Goal: Navigation & Orientation: Find specific page/section

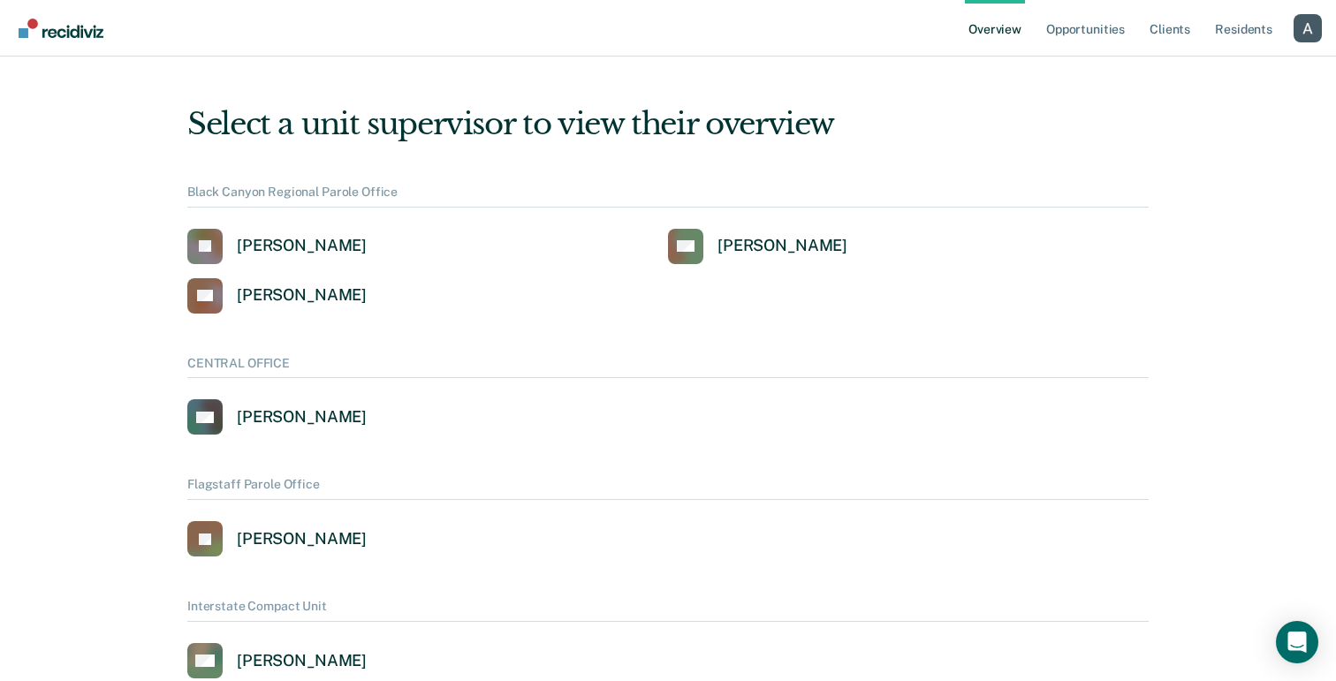
click at [1299, 19] on div "Profile dropdown button" at bounding box center [1307, 28] width 28 height 28
click at [1211, 81] on link "Profile" at bounding box center [1236, 80] width 114 height 15
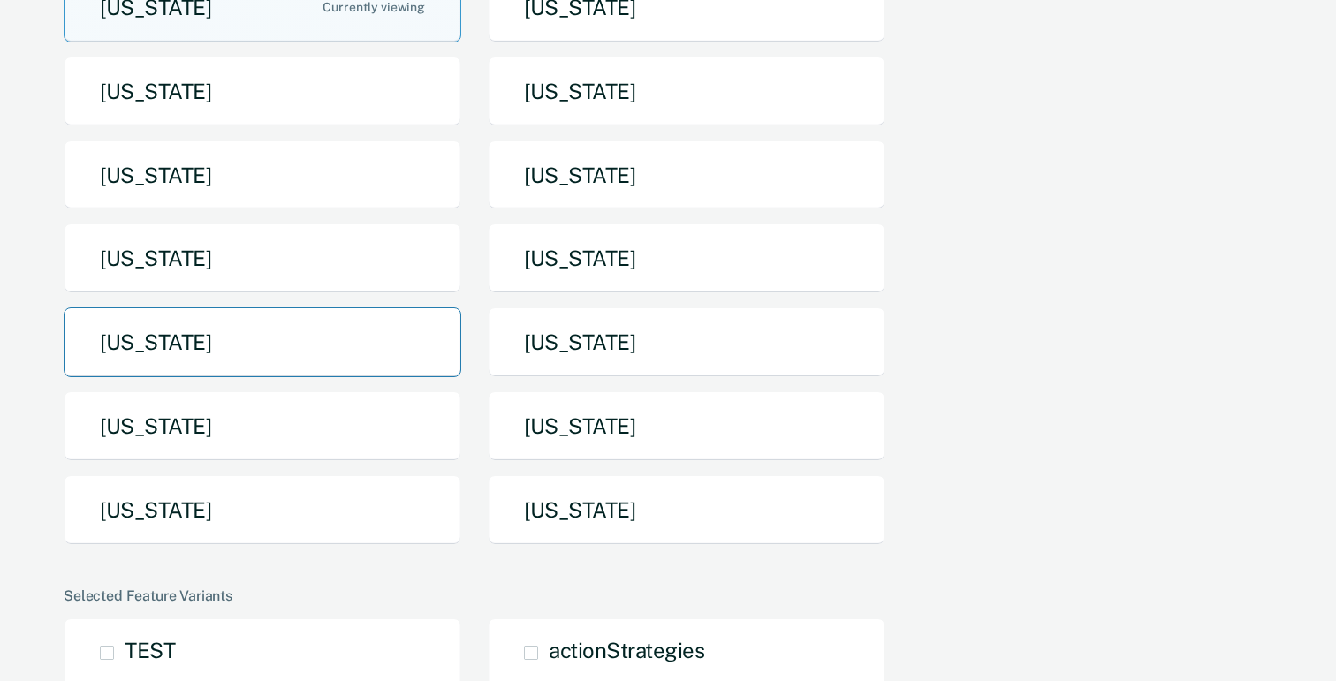
scroll to position [234, 0]
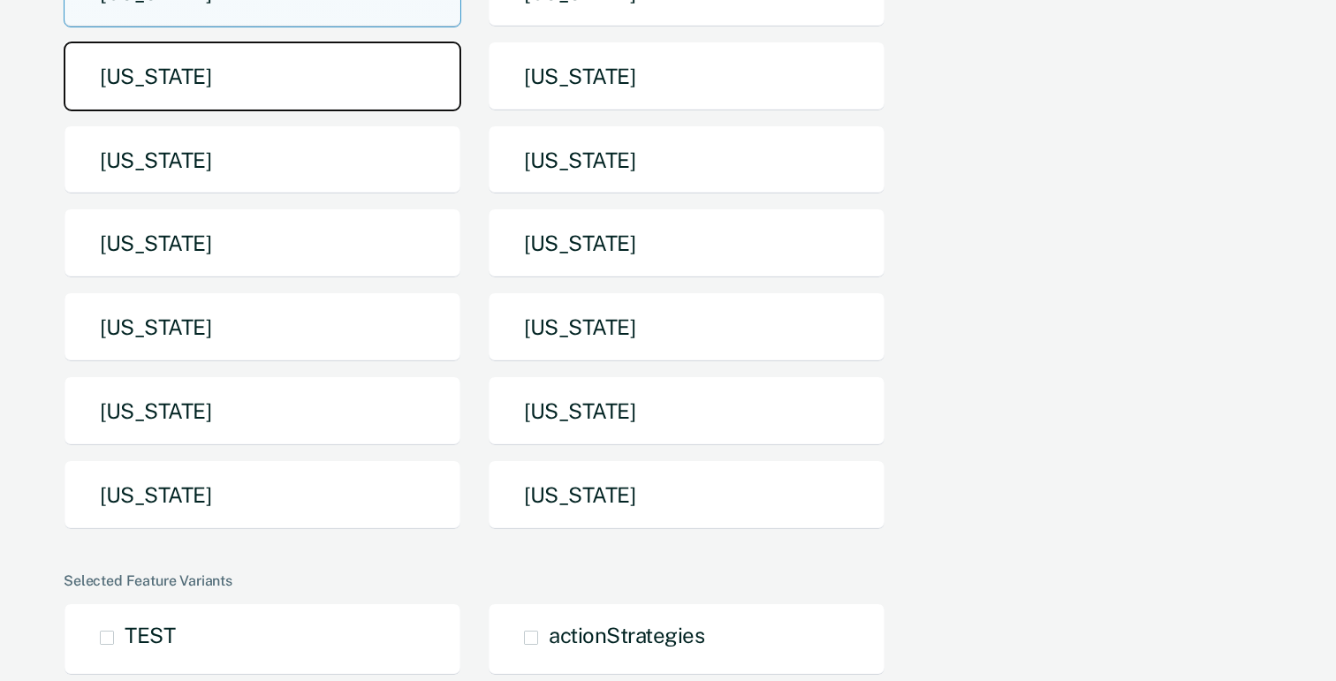
click at [340, 83] on button "[US_STATE]" at bounding box center [263, 77] width 398 height 70
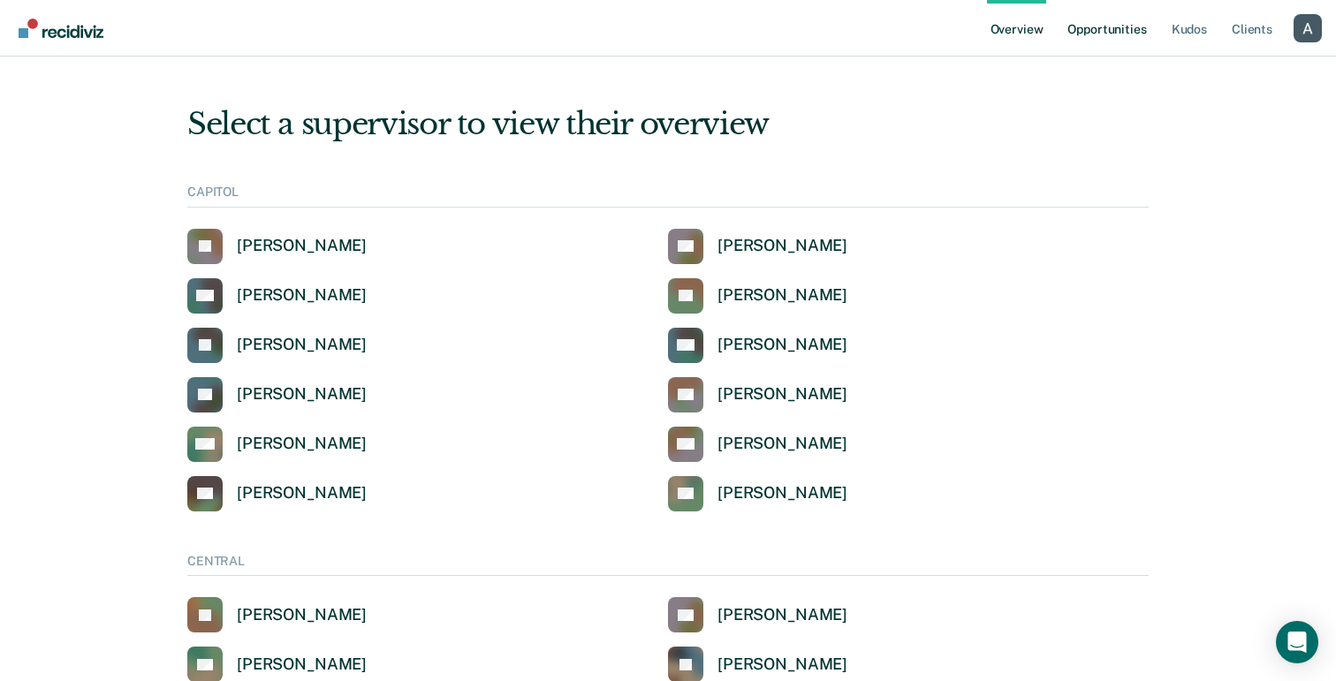
click at [1117, 24] on link "Opportunities" at bounding box center [1107, 28] width 86 height 57
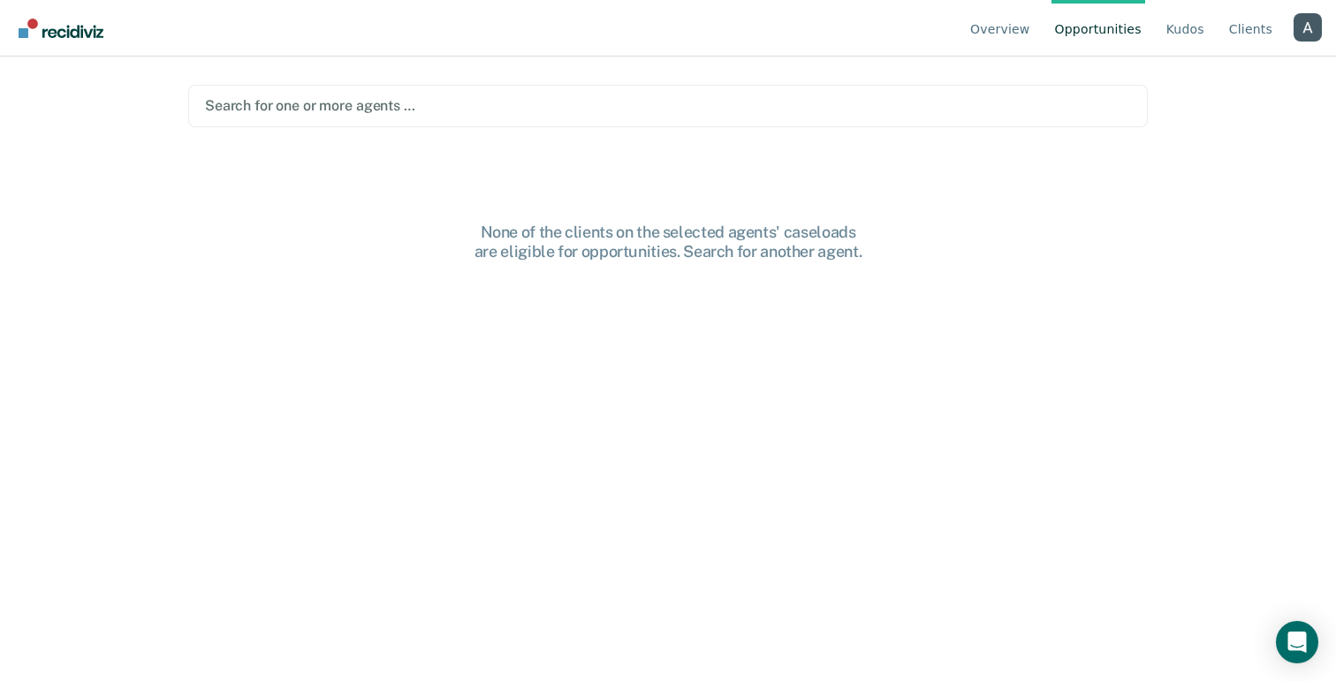
click at [873, 114] on div at bounding box center [668, 105] width 926 height 20
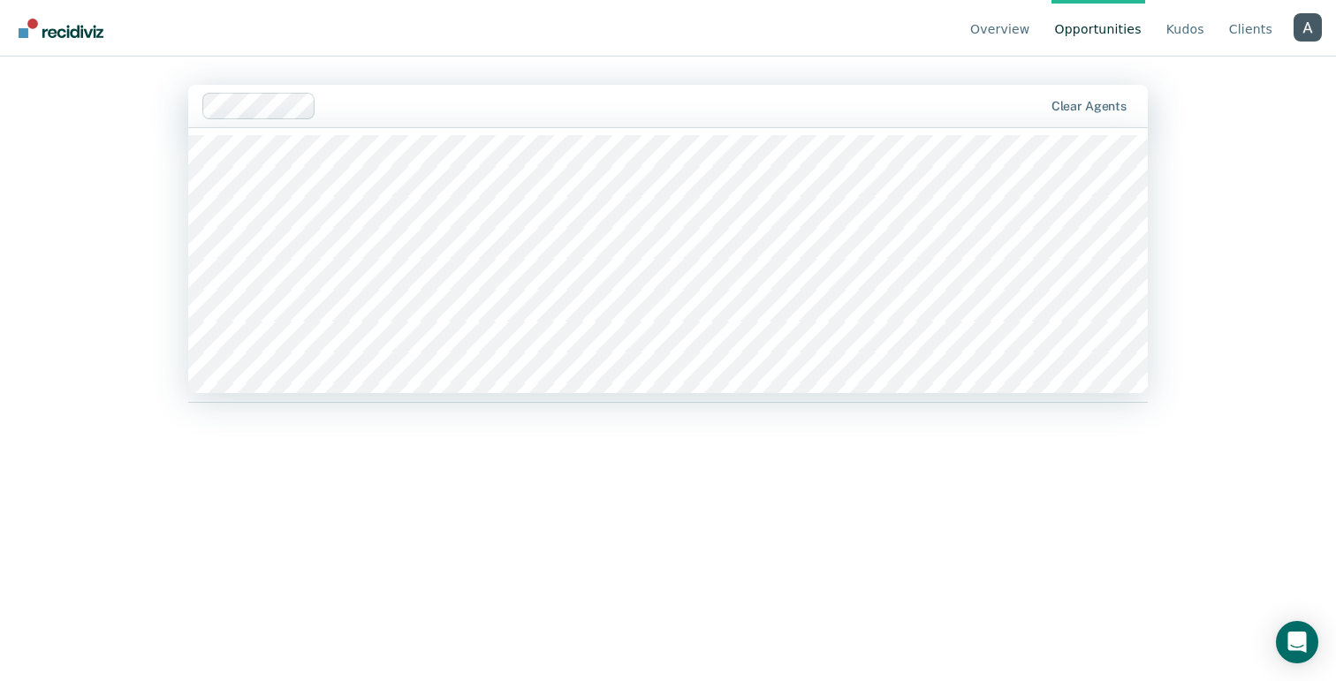
click at [382, 100] on div at bounding box center [682, 105] width 719 height 20
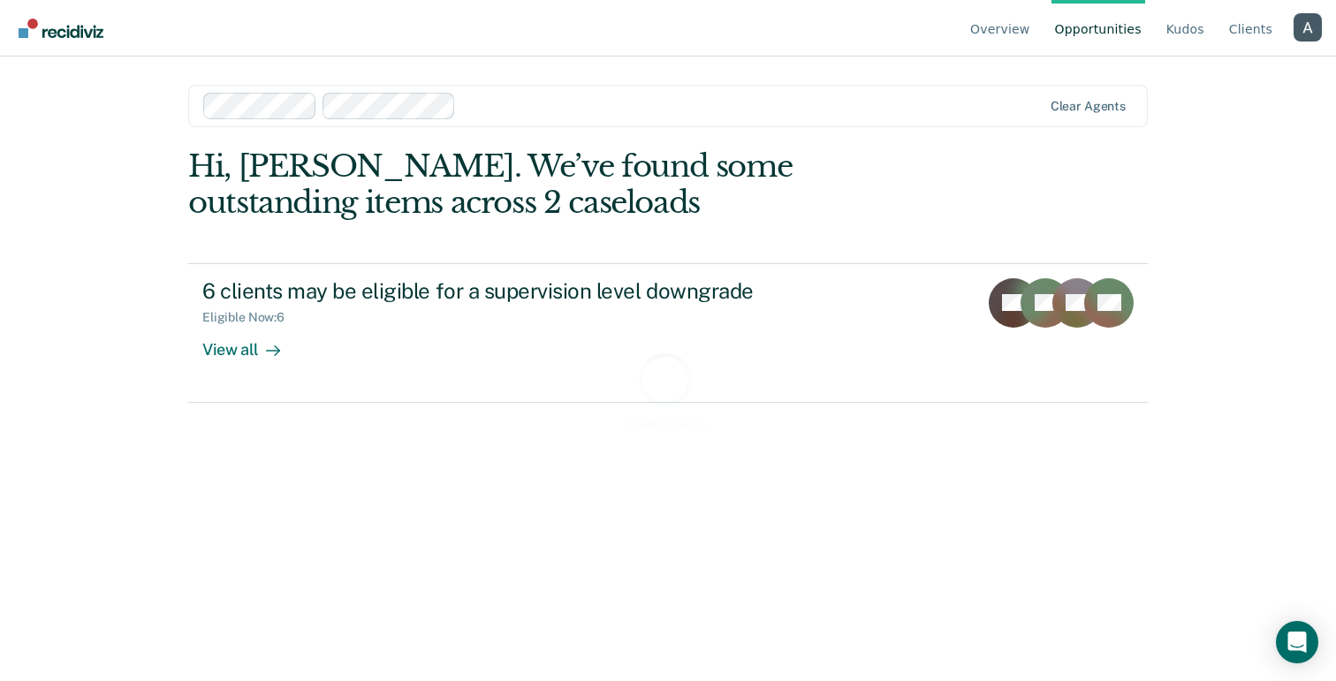
click at [505, 107] on div at bounding box center [752, 105] width 579 height 20
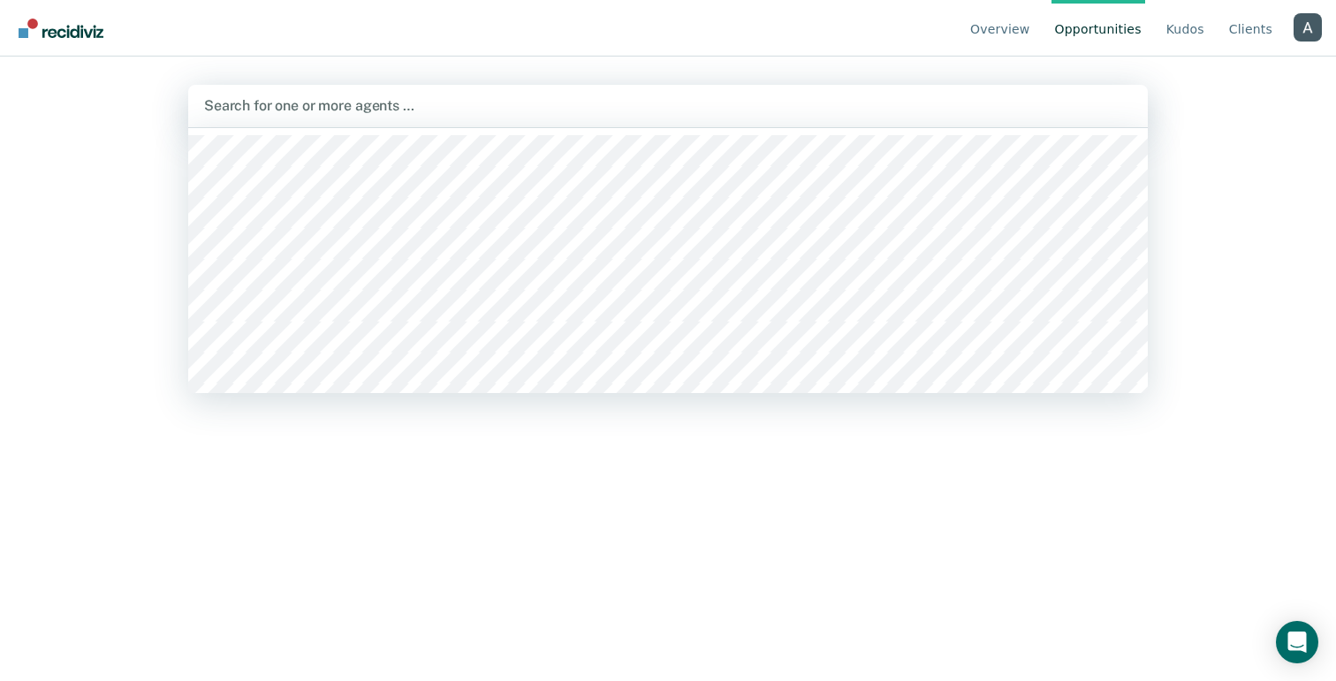
click at [320, 104] on div at bounding box center [668, 105] width 928 height 20
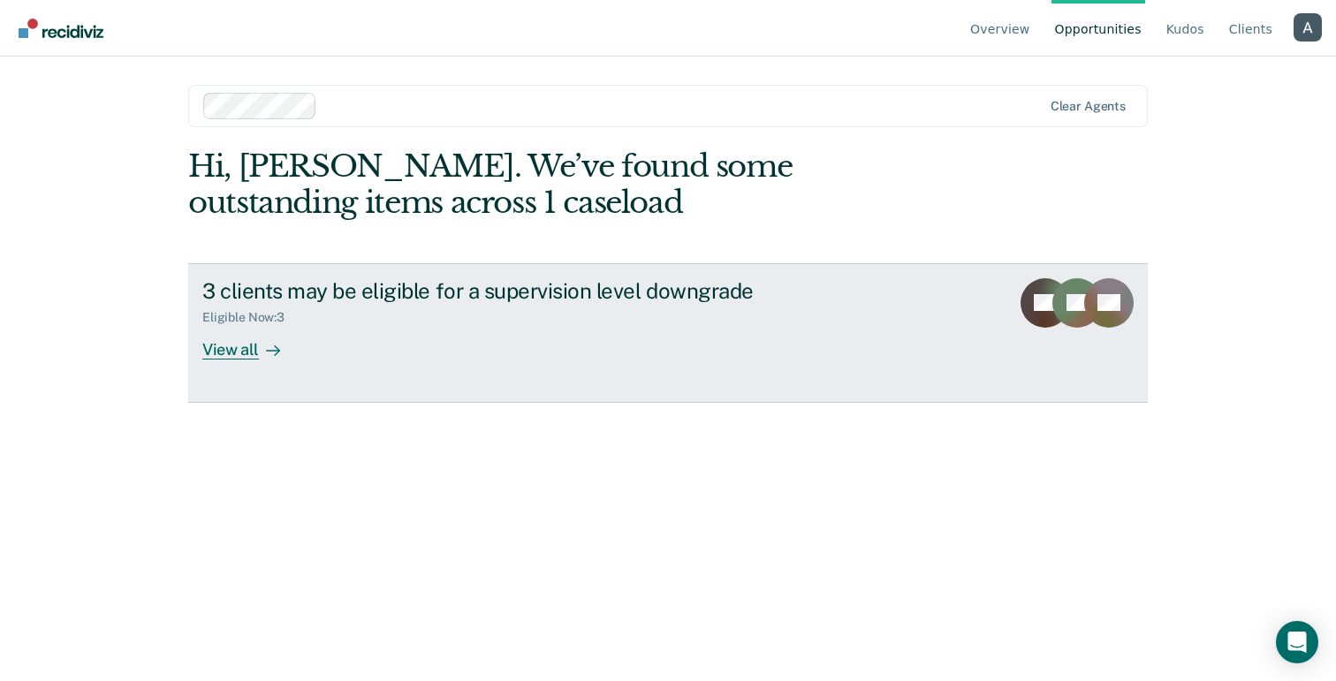
click at [232, 342] on div "View all" at bounding box center [251, 342] width 99 height 34
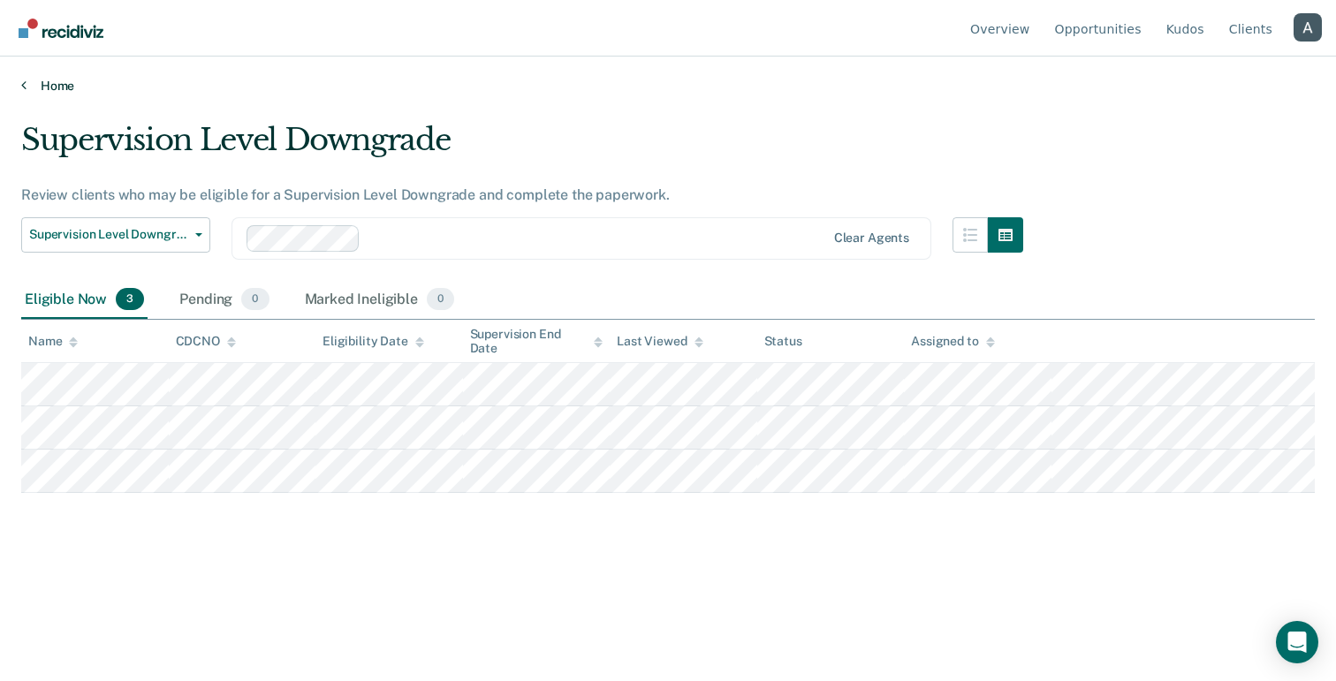
click at [65, 88] on link "Home" at bounding box center [667, 86] width 1293 height 16
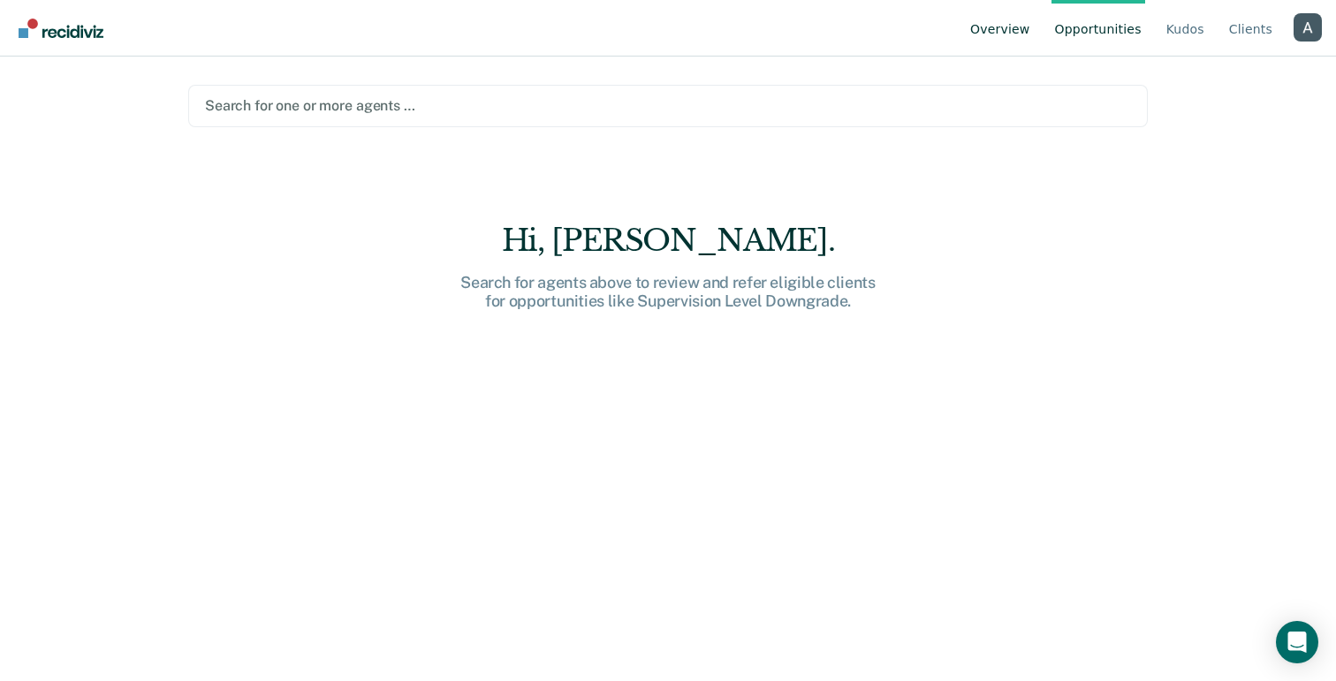
click at [1019, 30] on link "Overview" at bounding box center [999, 28] width 67 height 57
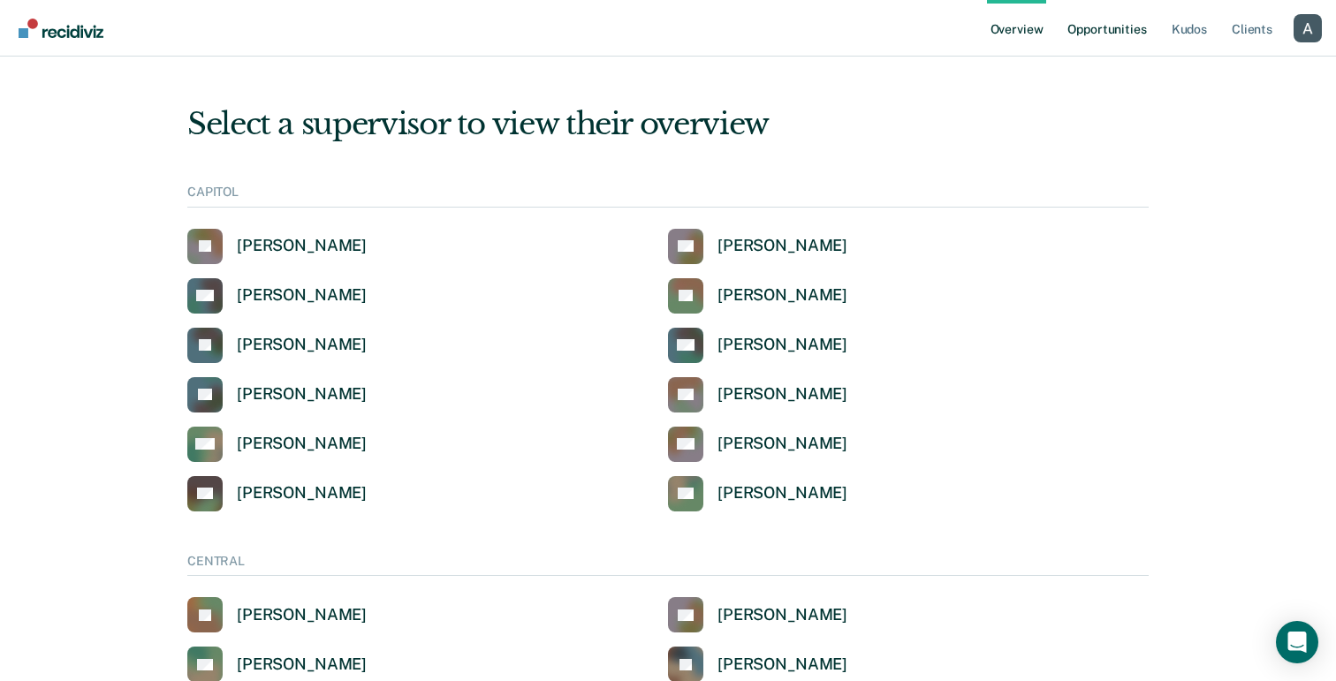
click at [1103, 42] on link "Opportunities" at bounding box center [1107, 28] width 86 height 57
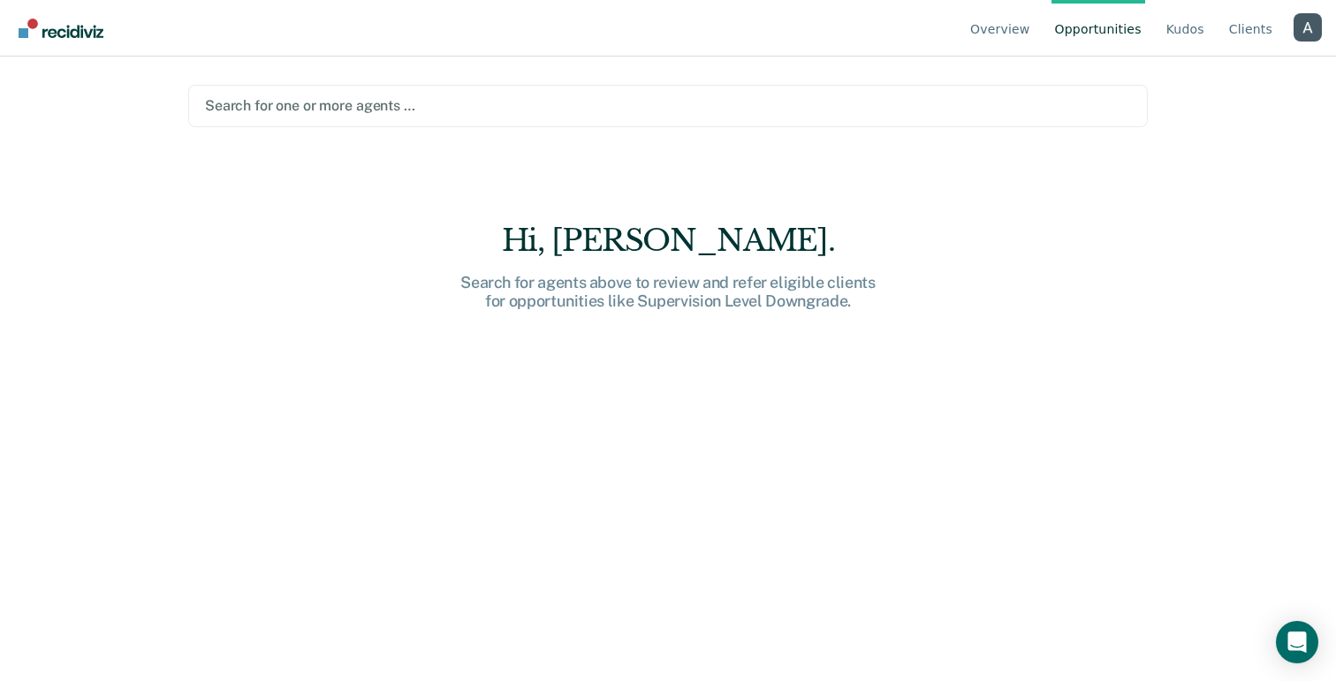
click at [1293, 22] on div "Profile dropdown button" at bounding box center [1307, 27] width 28 height 28
click at [1198, 83] on link "Profile" at bounding box center [1236, 82] width 114 height 15
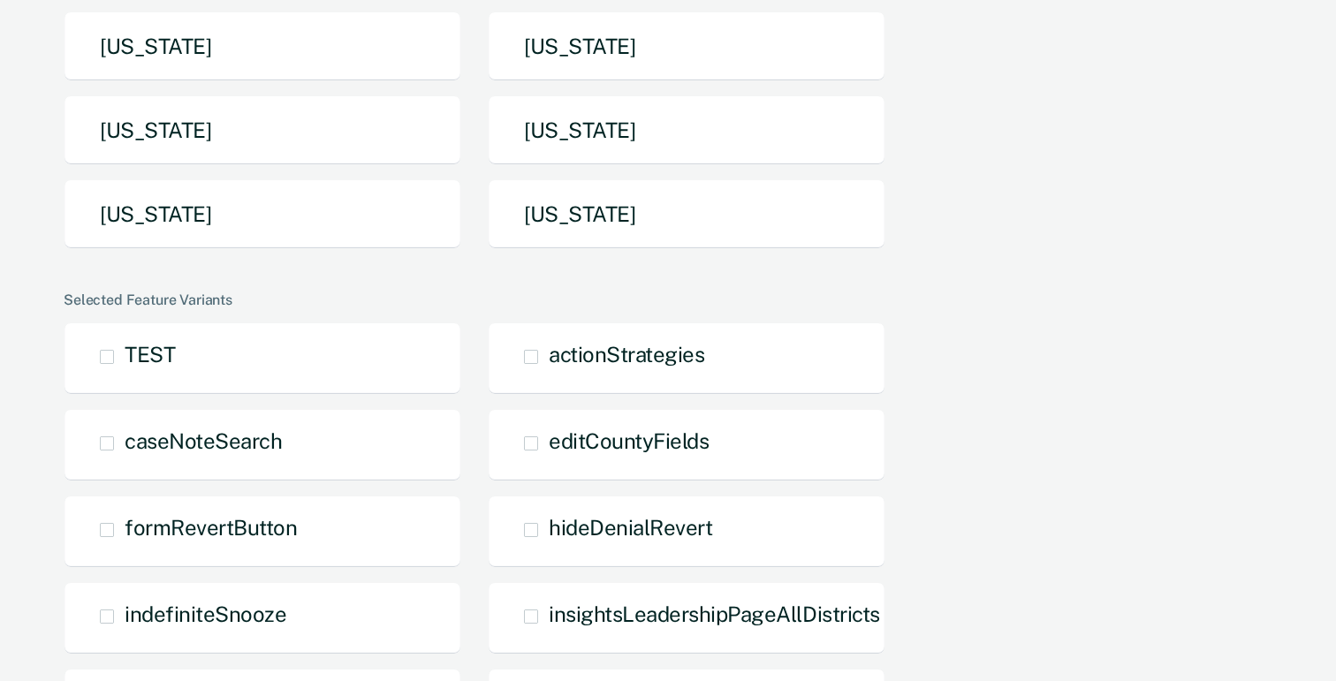
scroll to position [519, 0]
